Goal: Find contact information: Find contact information

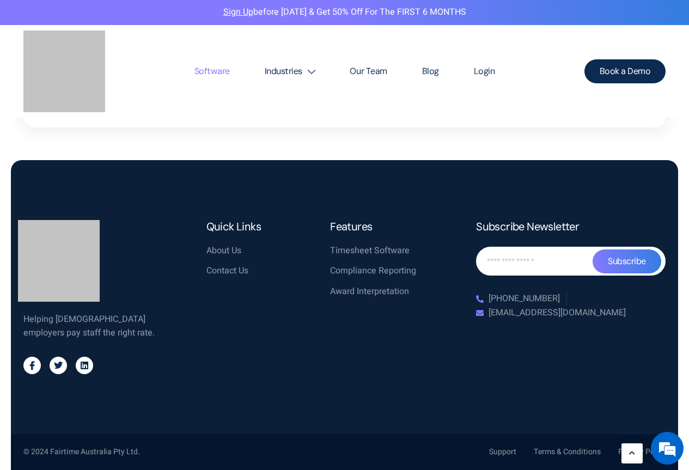
scroll to position [3656, 0]
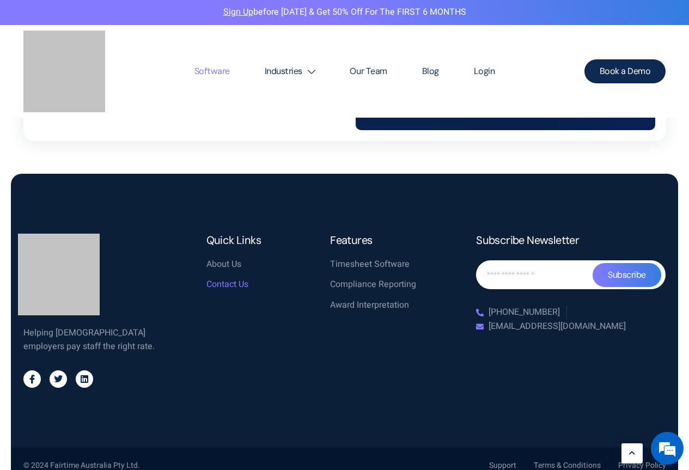
click at [230, 278] on span "Contact Us" at bounding box center [227, 285] width 42 height 14
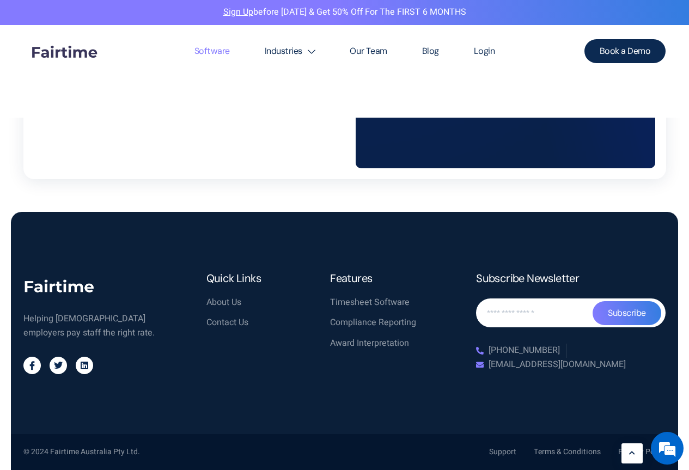
scroll to position [3604, 0]
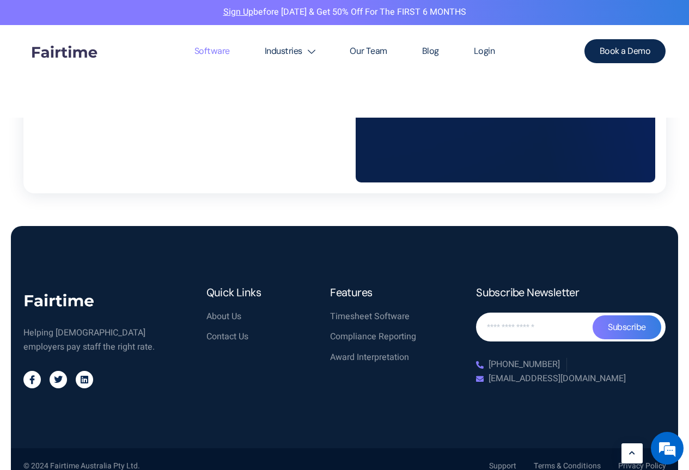
click at [230, 265] on section "Helping [DEMOGRAPHIC_DATA] employers pay staff the right rate. Jki-facebook-lig…" at bounding box center [344, 337] width 667 height 222
